Goal: Information Seeking & Learning: Understand process/instructions

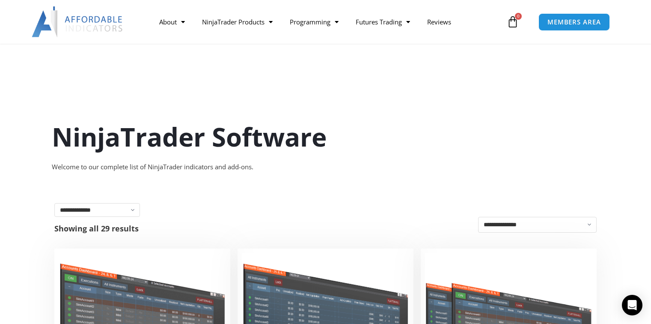
scroll to position [128, 0]
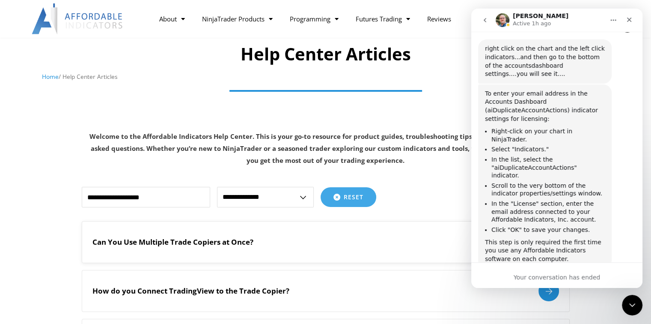
scroll to position [86, 0]
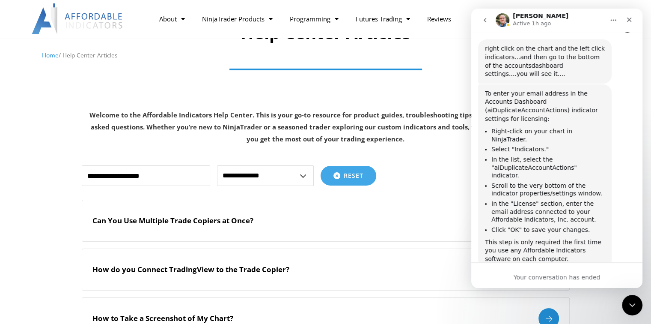
click at [136, 180] on input "text" at bounding box center [146, 175] width 128 height 21
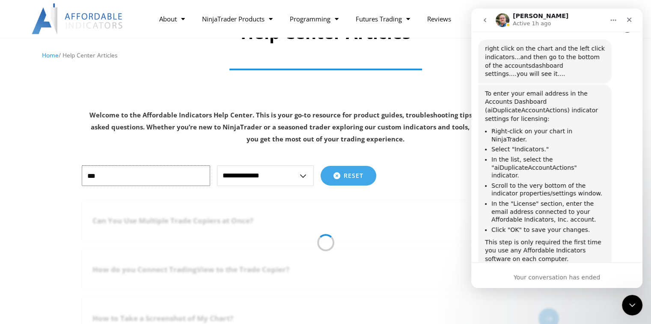
type input "***"
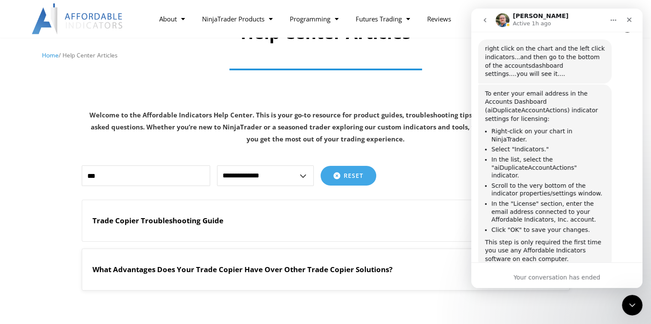
click at [288, 270] on h2 "What Advantages Does Your Trade Copier Have Over Other Trade Copier Solutions?" at bounding box center [242, 269] width 300 height 9
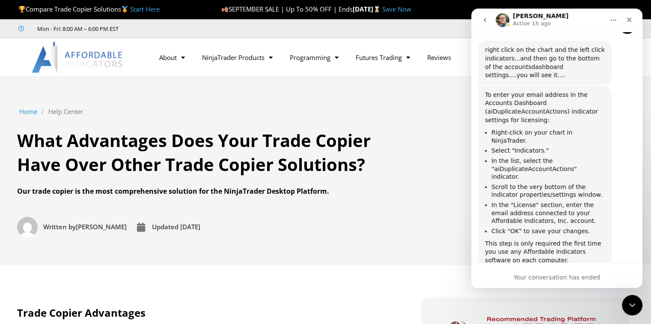
scroll to position [1361, 0]
click at [615, 22] on icon "Home" at bounding box center [613, 20] width 7 height 7
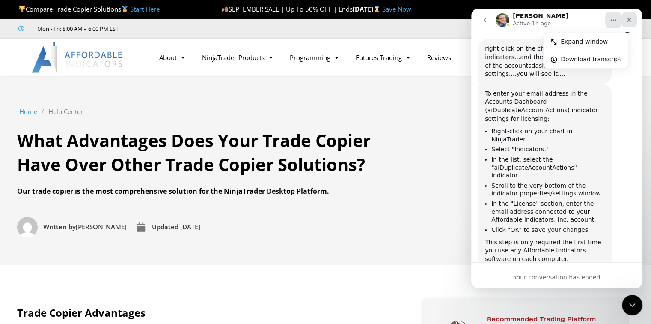
click at [630, 19] on icon "Close" at bounding box center [629, 20] width 5 height 5
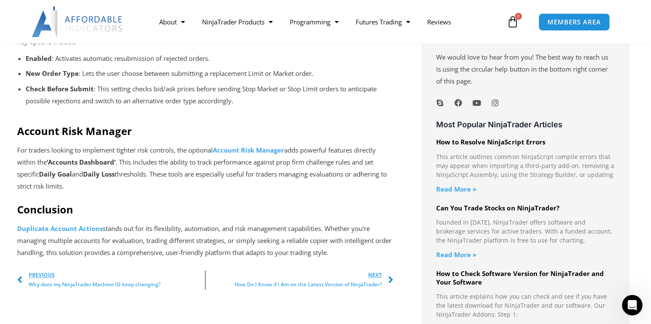
scroll to position [728, 0]
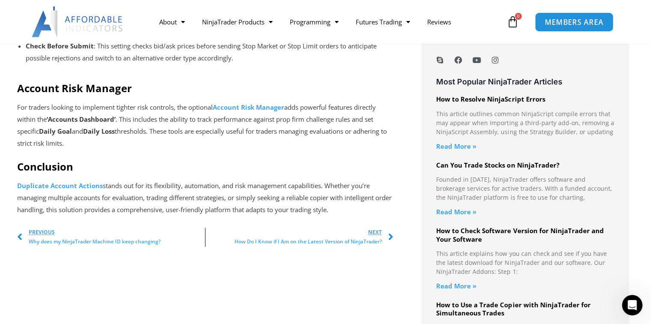
click at [571, 21] on span "MEMBERS AREA" at bounding box center [574, 21] width 59 height 7
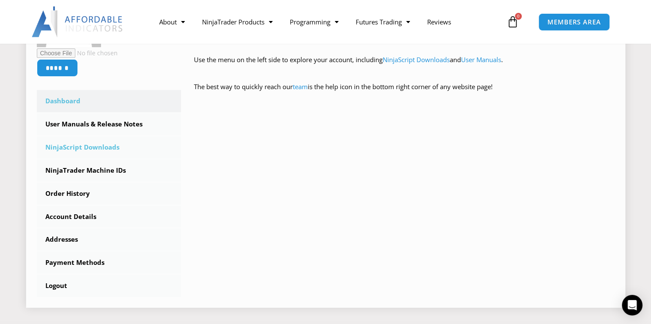
scroll to position [214, 0]
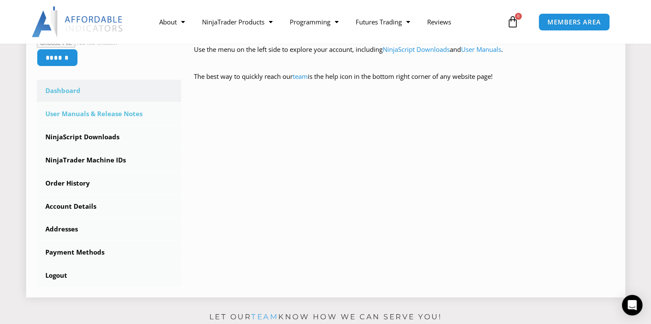
click at [108, 116] on link "User Manuals & Release Notes" at bounding box center [109, 114] width 145 height 22
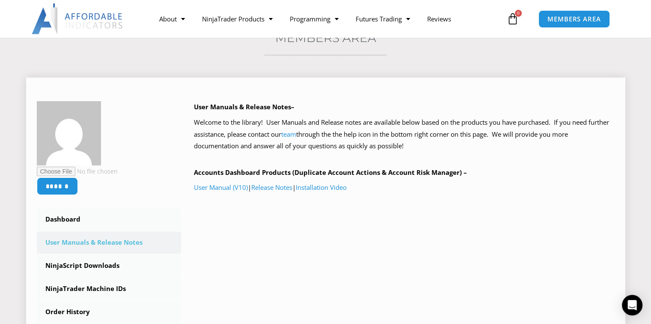
scroll to position [86, 0]
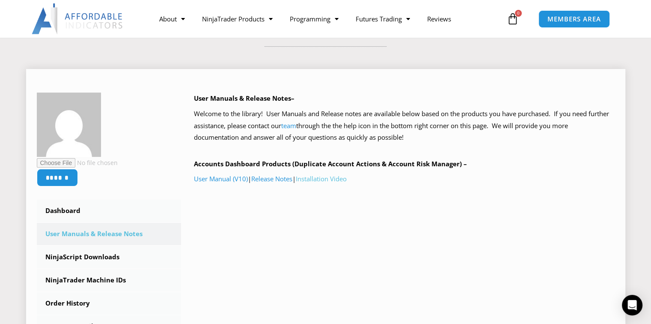
click at [329, 180] on link "Installation Video" at bounding box center [321, 178] width 51 height 9
click at [216, 179] on link "User Manual (V10)" at bounding box center [221, 178] width 54 height 9
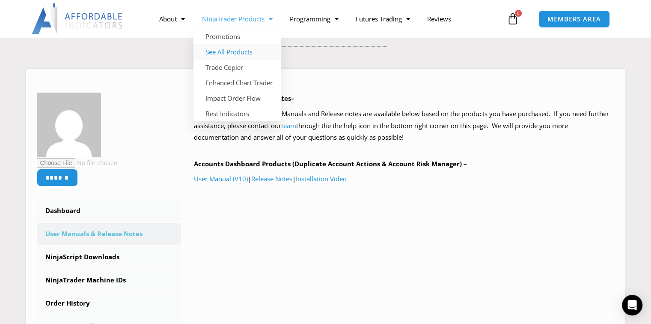
click at [241, 51] on link "See All Products" at bounding box center [237, 51] width 88 height 15
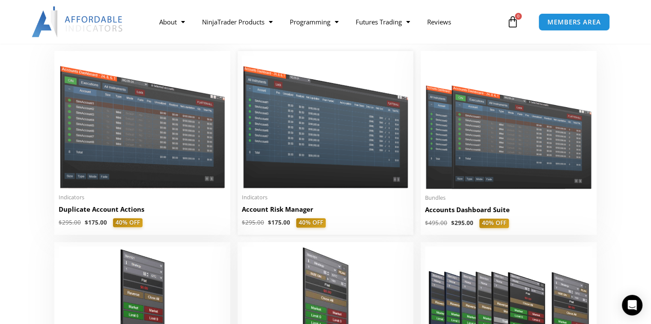
scroll to position [257, 0]
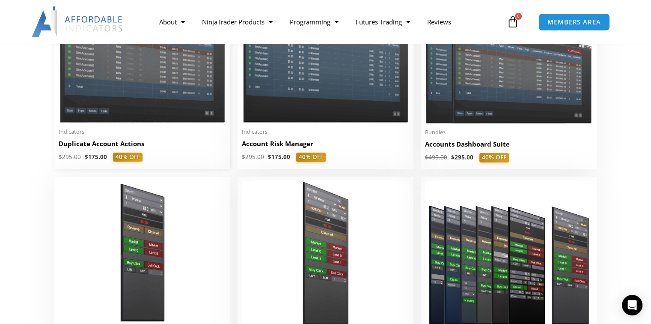
click at [93, 144] on h2 "Duplicate Account Actions" at bounding box center [142, 143] width 167 height 9
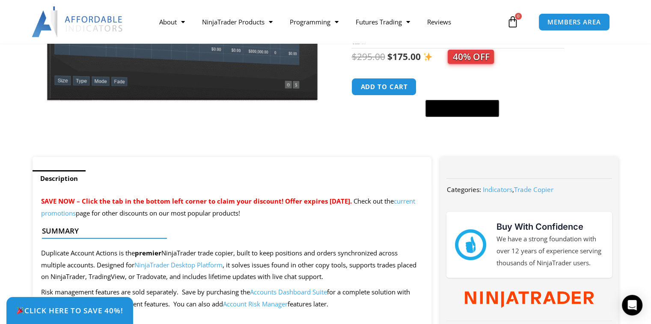
scroll to position [214, 0]
